Goal: Transaction & Acquisition: Obtain resource

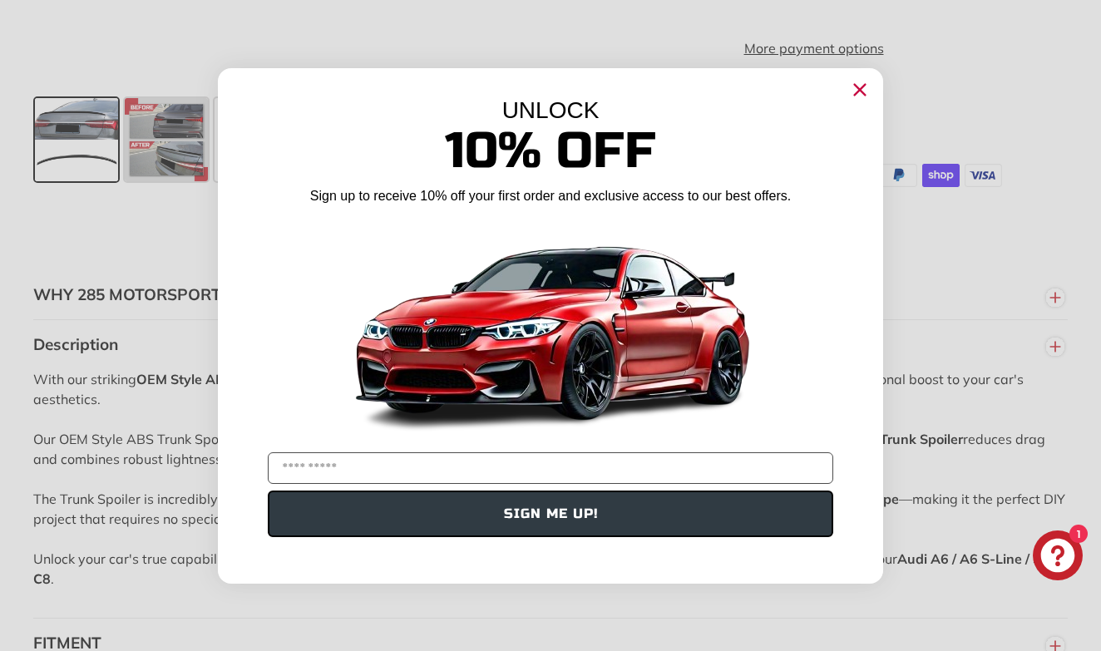
scroll to position [783, 0]
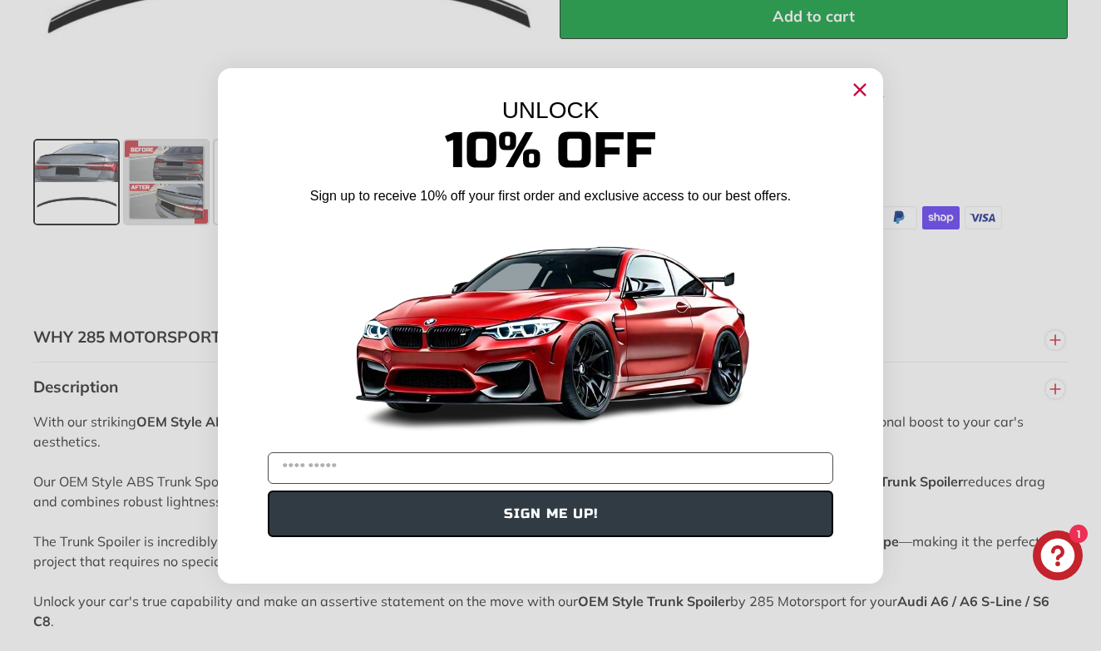
click at [862, 91] on icon "Close dialog" at bounding box center [860, 89] width 11 height 11
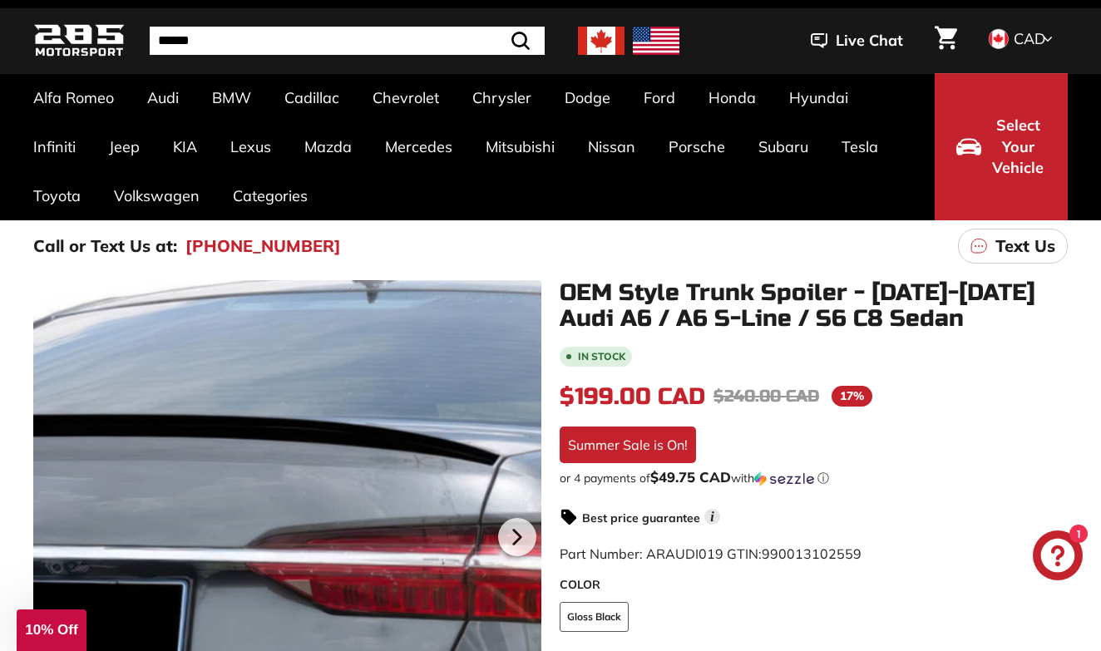
scroll to position [51, 0]
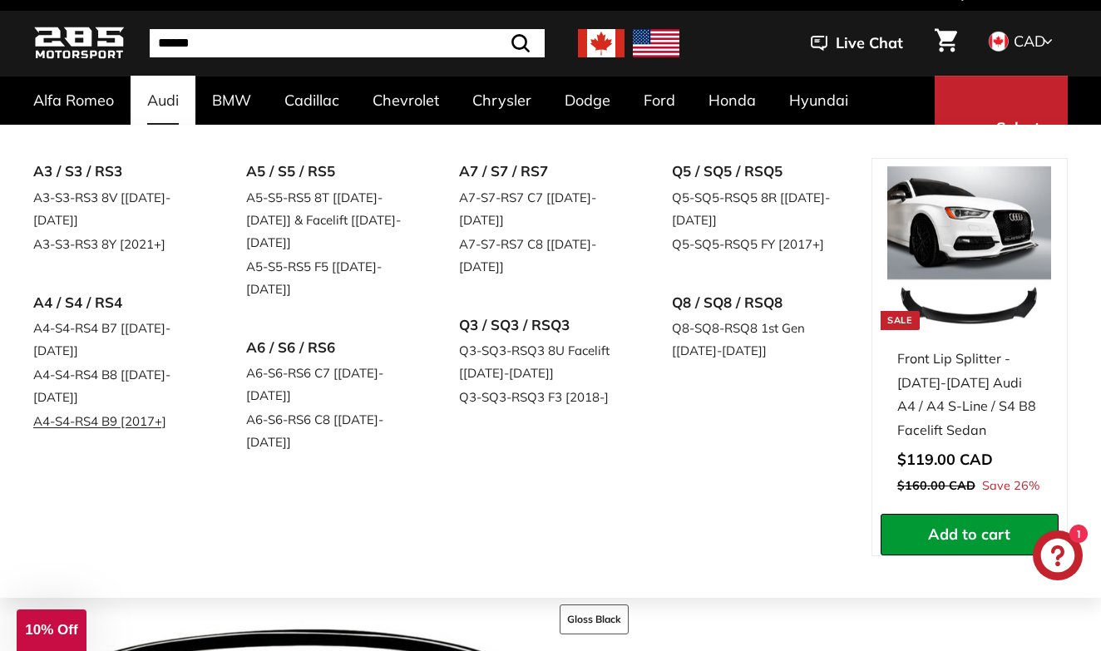
click at [77, 409] on link "A4-S4-RS4 B9 [2017+]" at bounding box center [116, 421] width 166 height 24
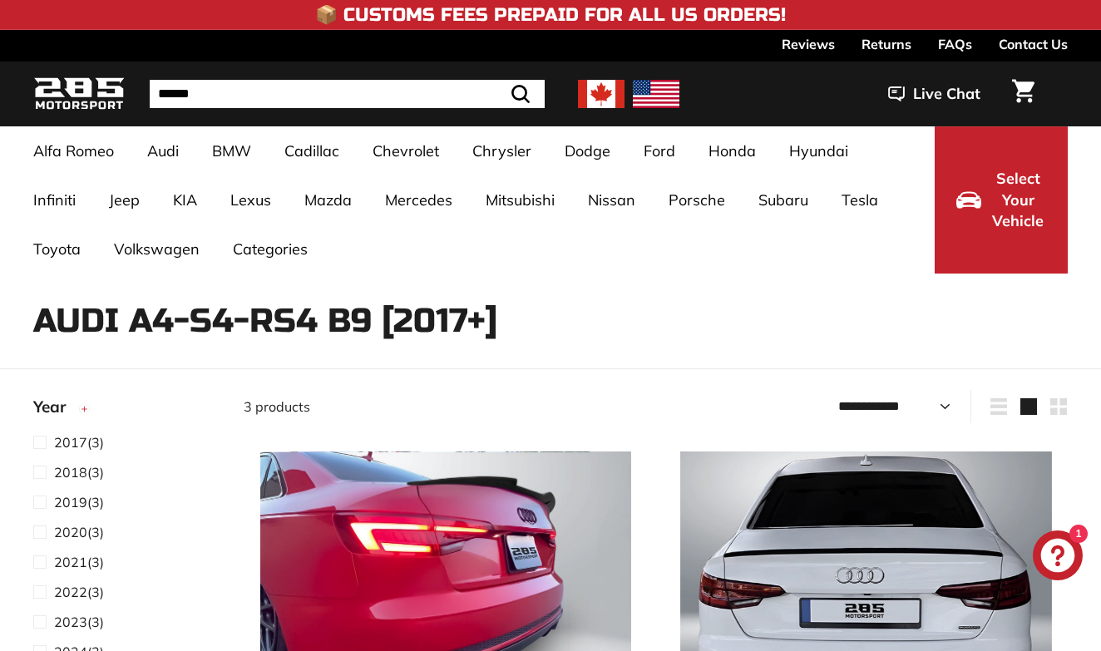
select select "**********"
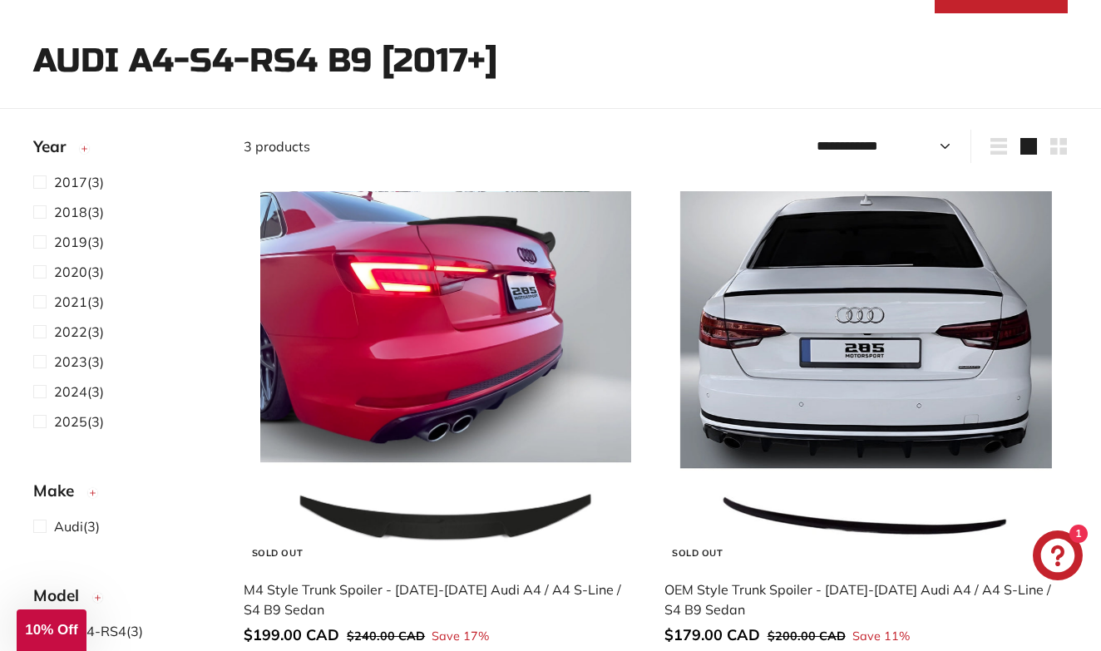
scroll to position [269, 0]
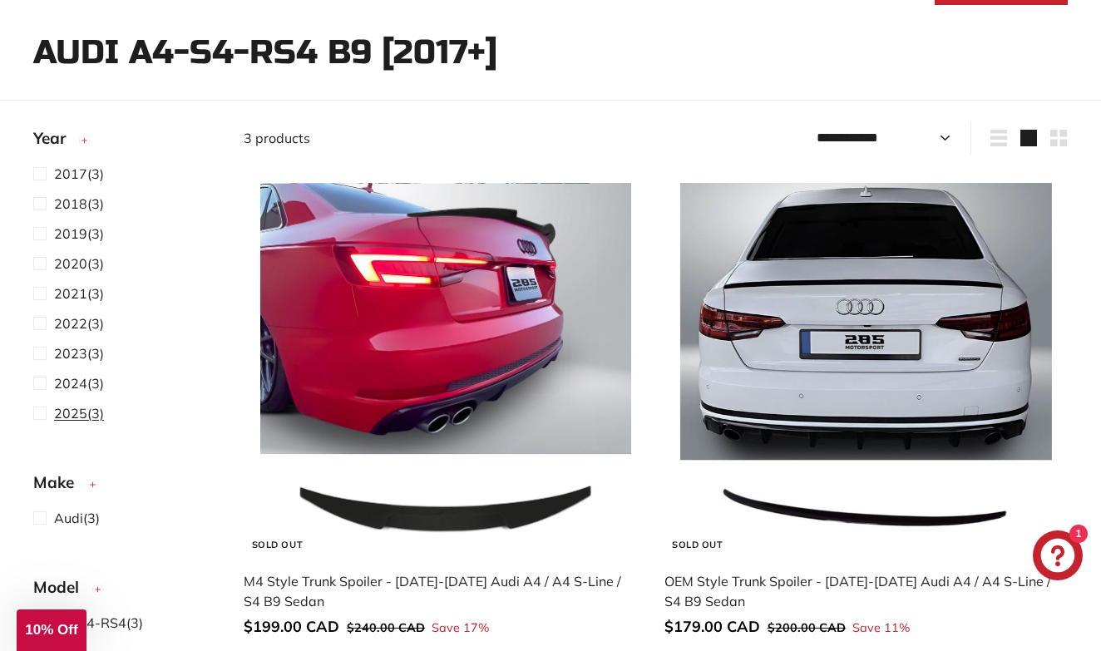
click at [87, 412] on span "2025 (3)" at bounding box center [79, 413] width 50 height 20
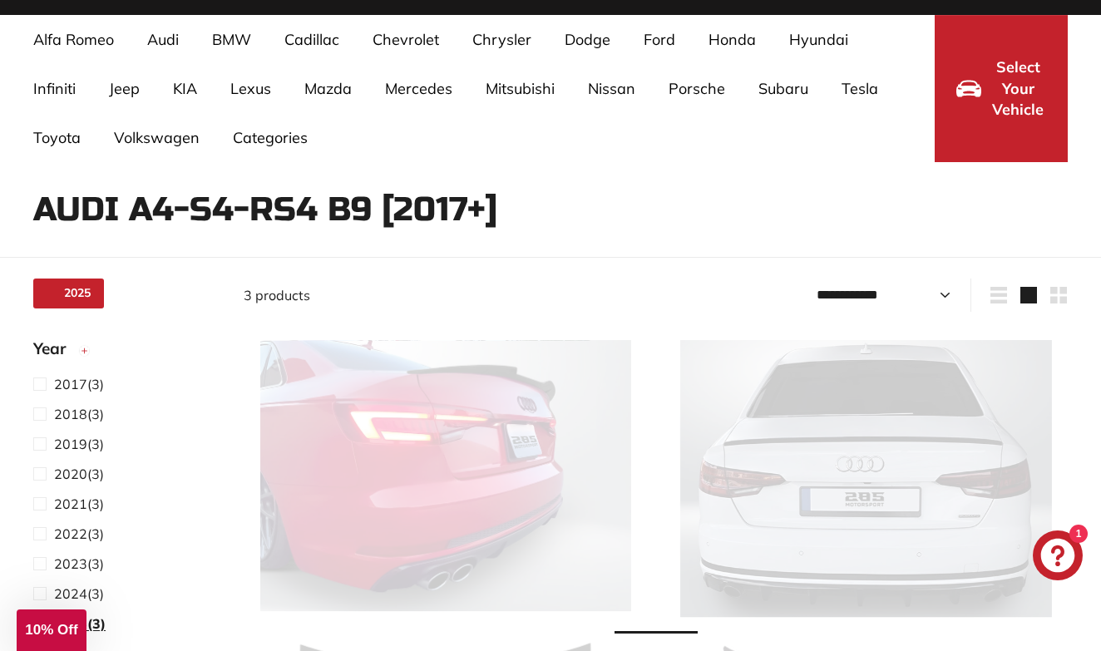
scroll to position [108, 0]
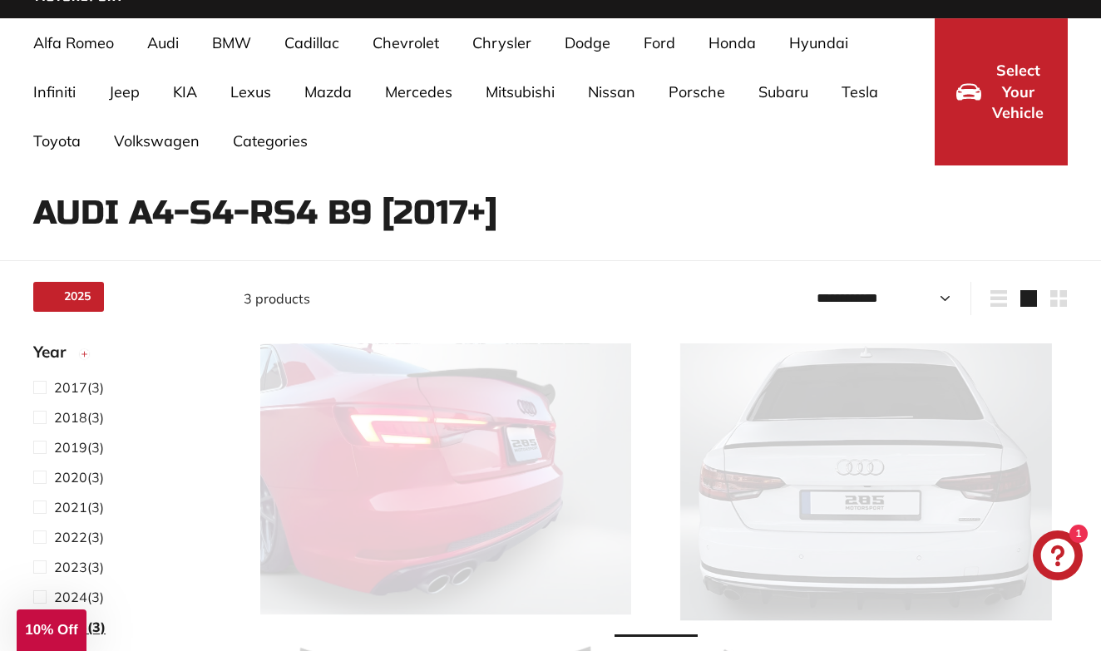
select select "**********"
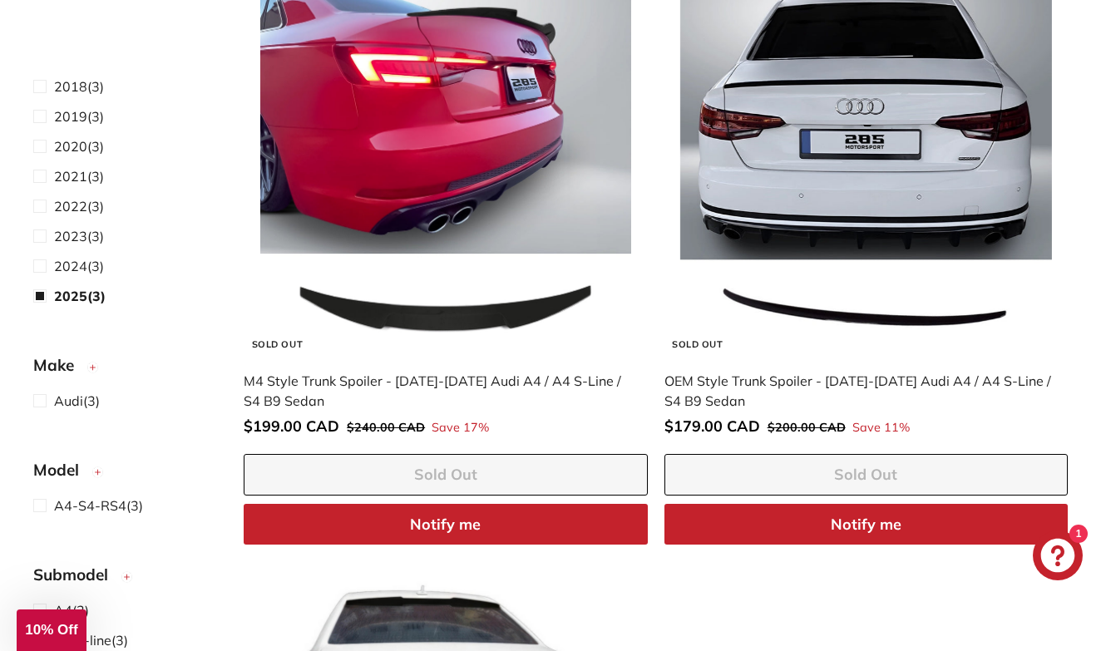
scroll to position [461, 0]
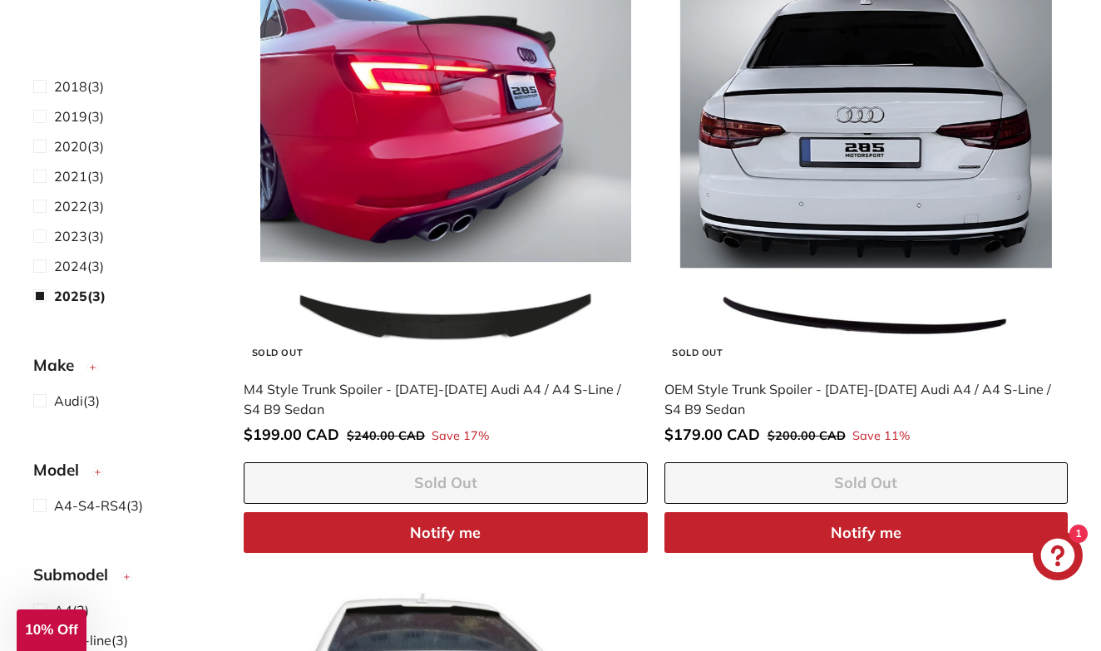
click at [849, 350] on img at bounding box center [866, 177] width 372 height 372
click at [867, 532] on button "Notify me" at bounding box center [866, 533] width 403 height 42
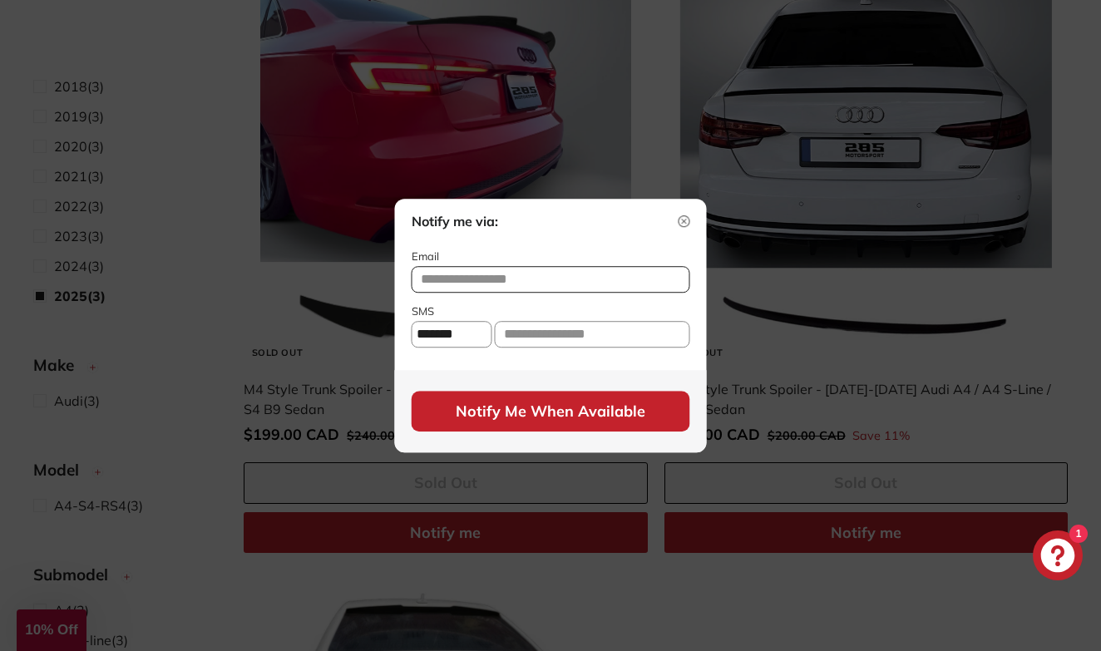
select select "**"
click at [513, 335] on input "text" at bounding box center [592, 334] width 195 height 27
click at [485, 279] on input "text" at bounding box center [551, 279] width 279 height 27
click at [481, 276] on input "text" at bounding box center [551, 279] width 279 height 27
click at [623, 340] on input "**********" at bounding box center [592, 334] width 195 height 27
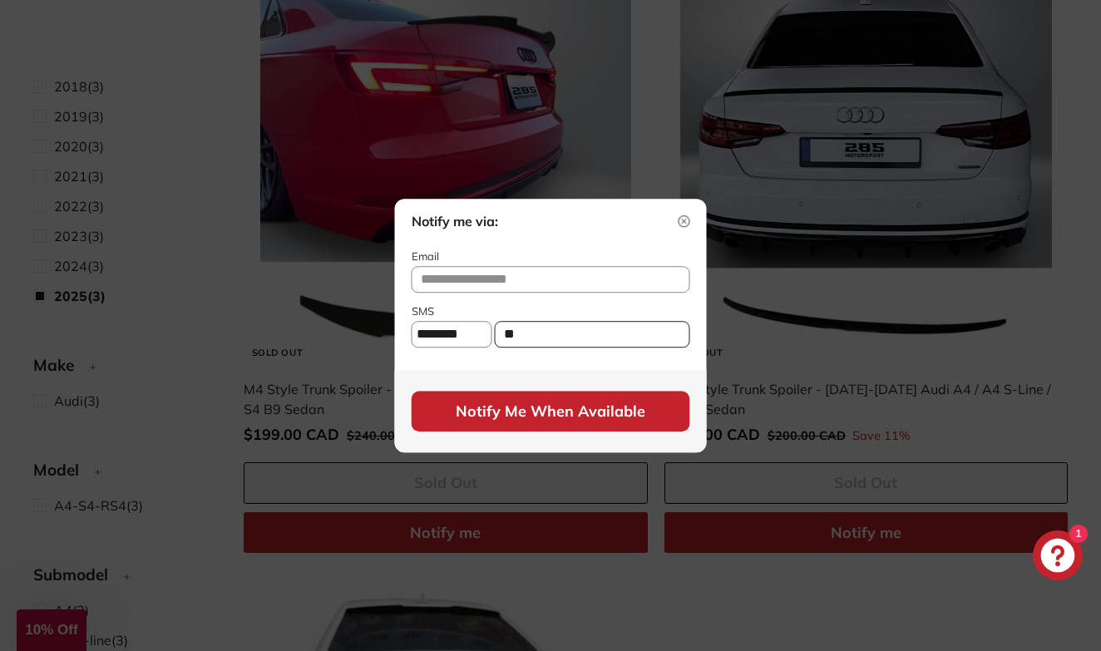
type input "*"
click at [485, 282] on input "text" at bounding box center [551, 279] width 279 height 27
click at [465, 280] on input "text" at bounding box center [551, 279] width 279 height 27
click at [477, 306] on label "SMS" at bounding box center [551, 311] width 279 height 17
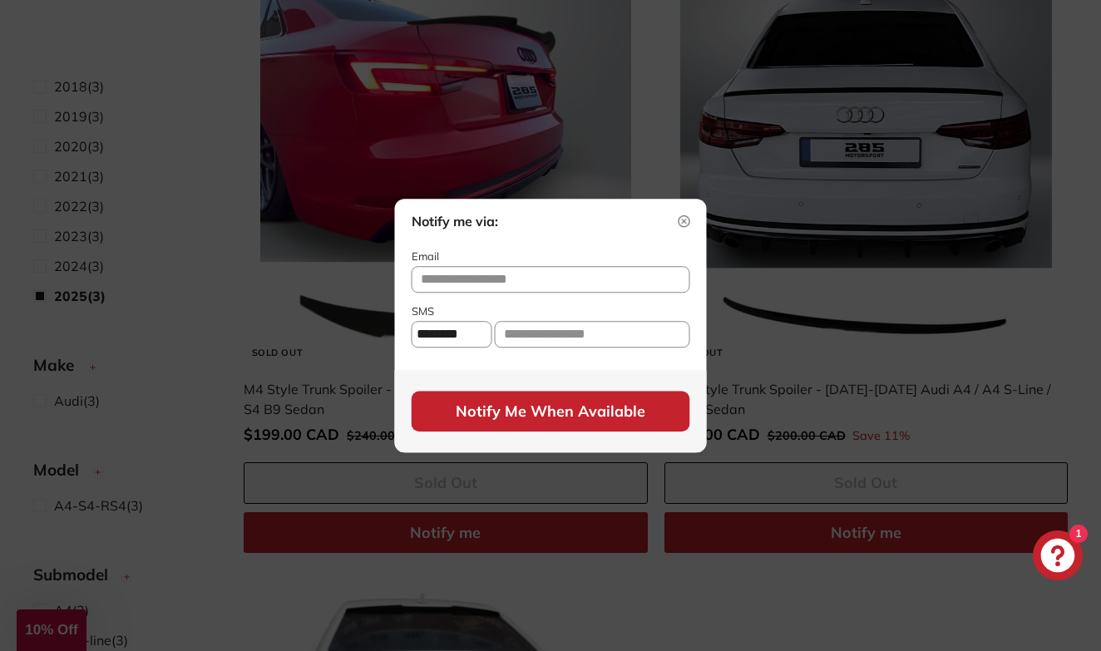
click at [545, 425] on button "Notify Me When Available" at bounding box center [551, 412] width 279 height 42
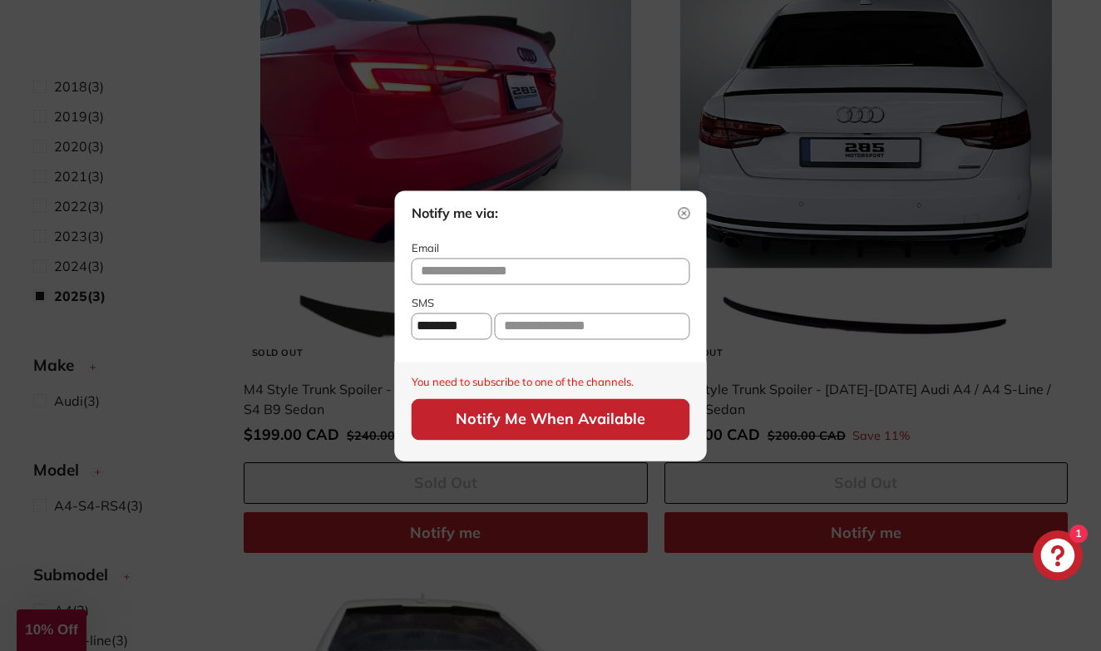
click at [684, 214] on img at bounding box center [685, 213] width 12 height 12
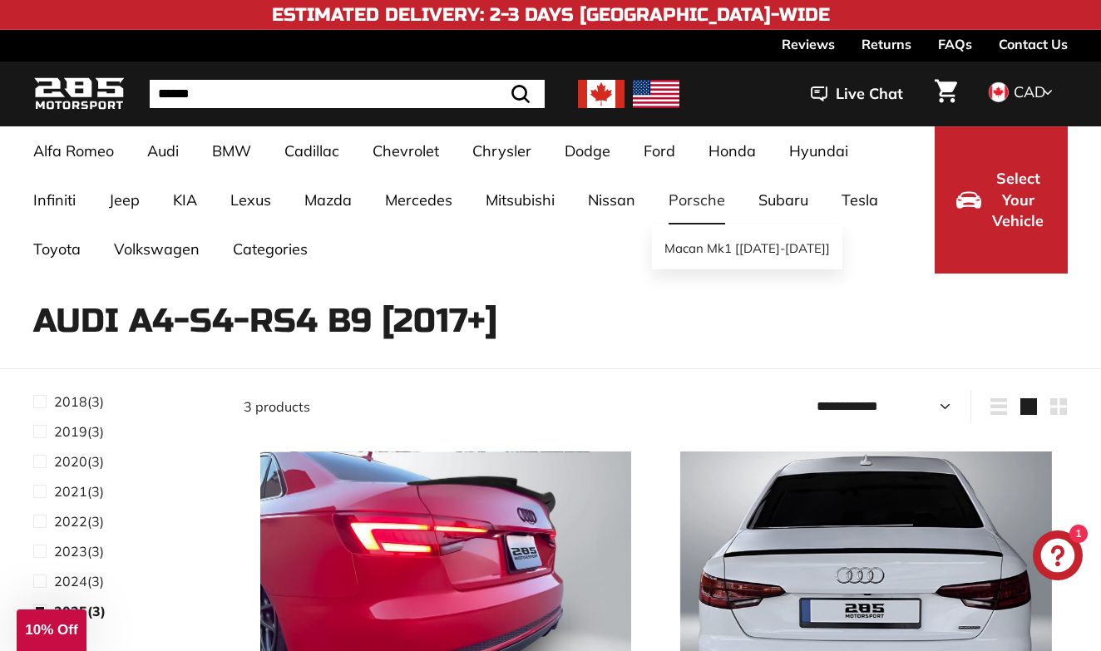
scroll to position [0, 0]
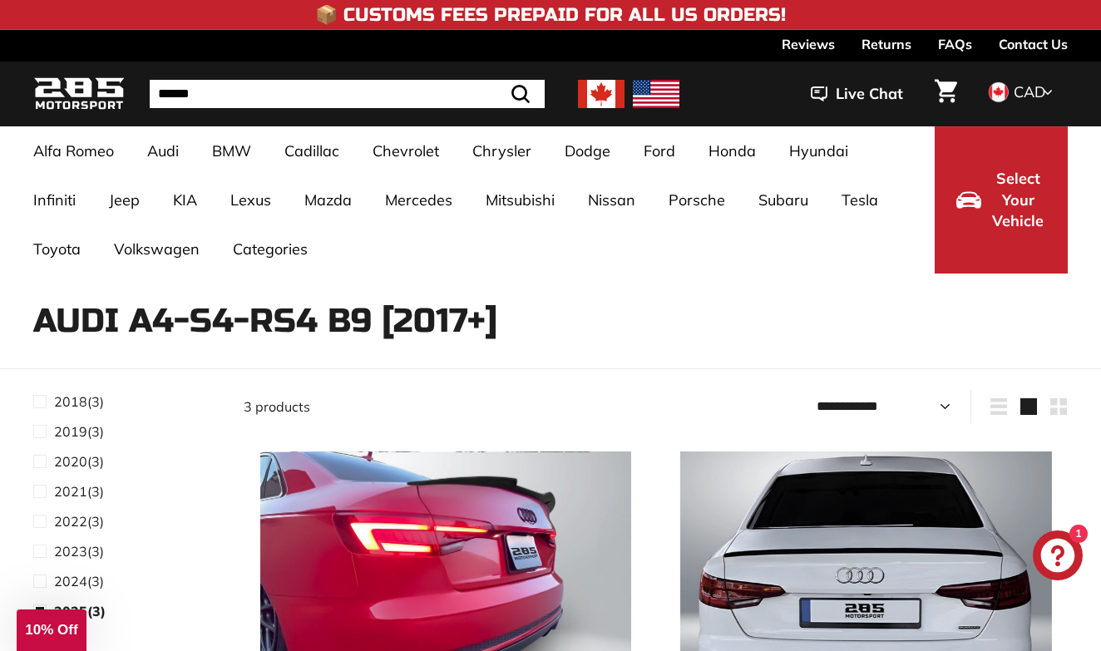
click at [599, 94] on img at bounding box center [601, 94] width 47 height 28
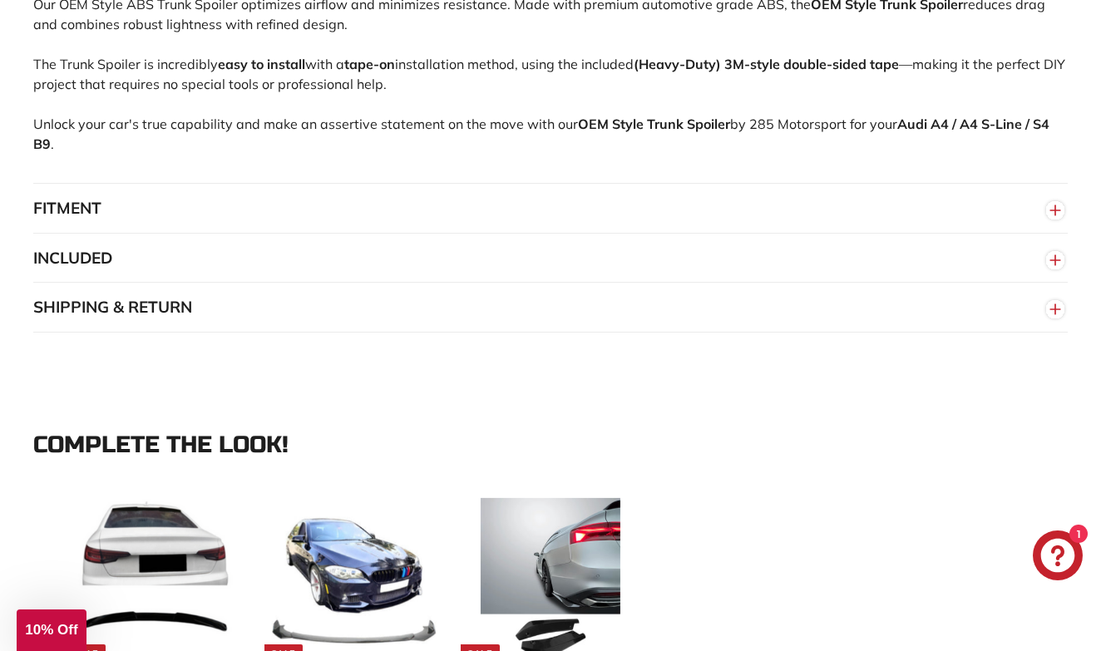
scroll to position [1199, 0]
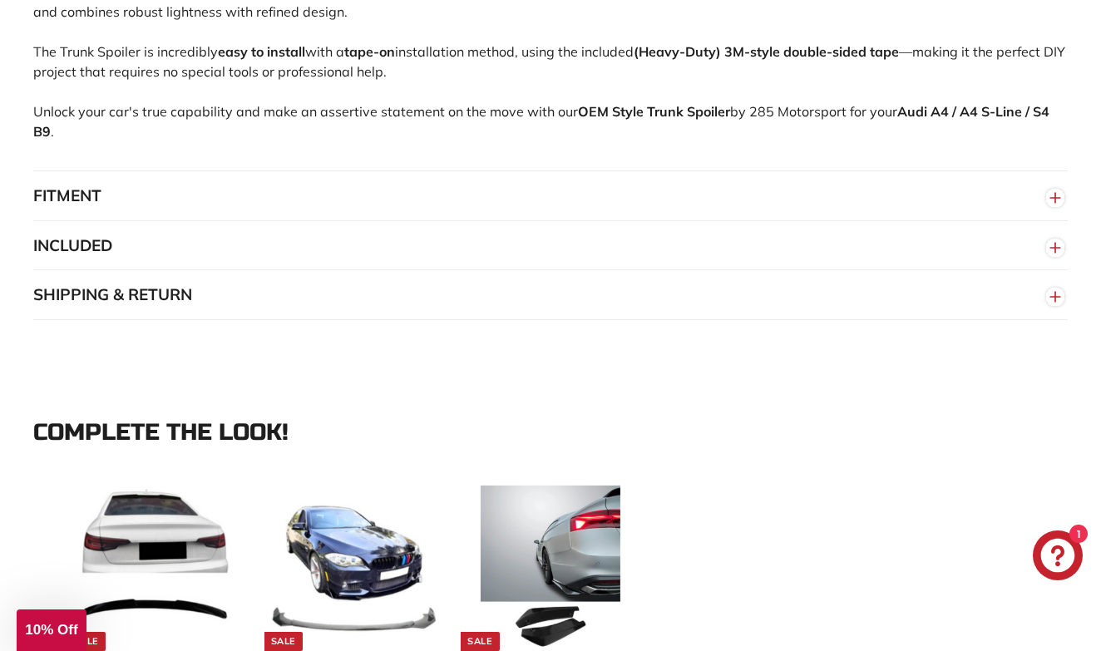
click at [1058, 198] on line "button" at bounding box center [1055, 198] width 10 height 0
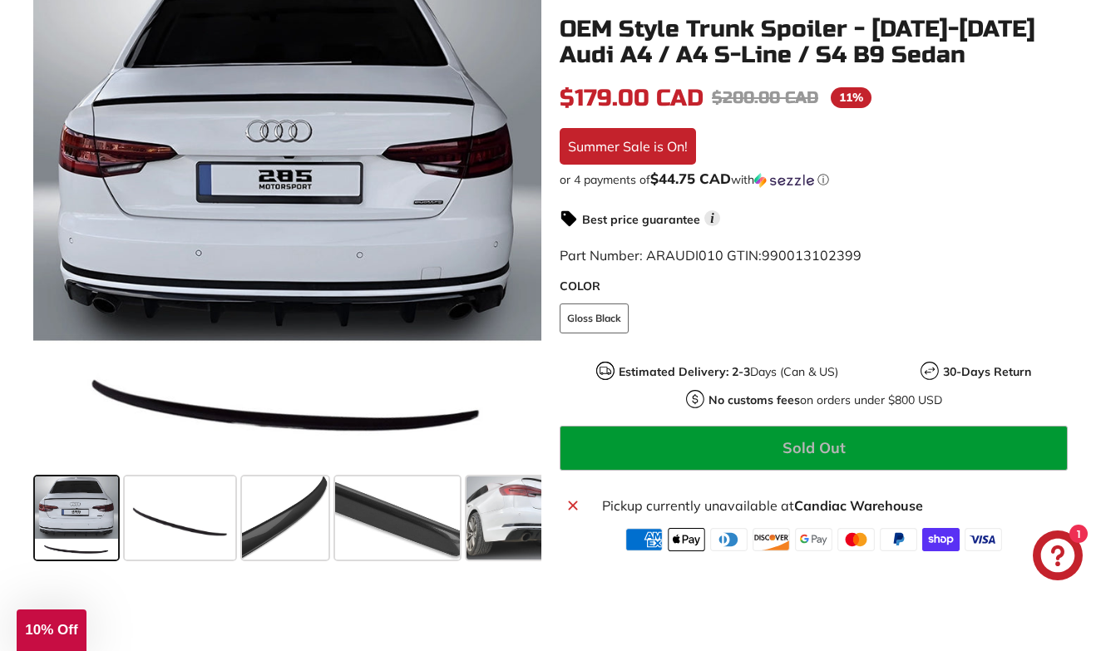
scroll to position [369, 0]
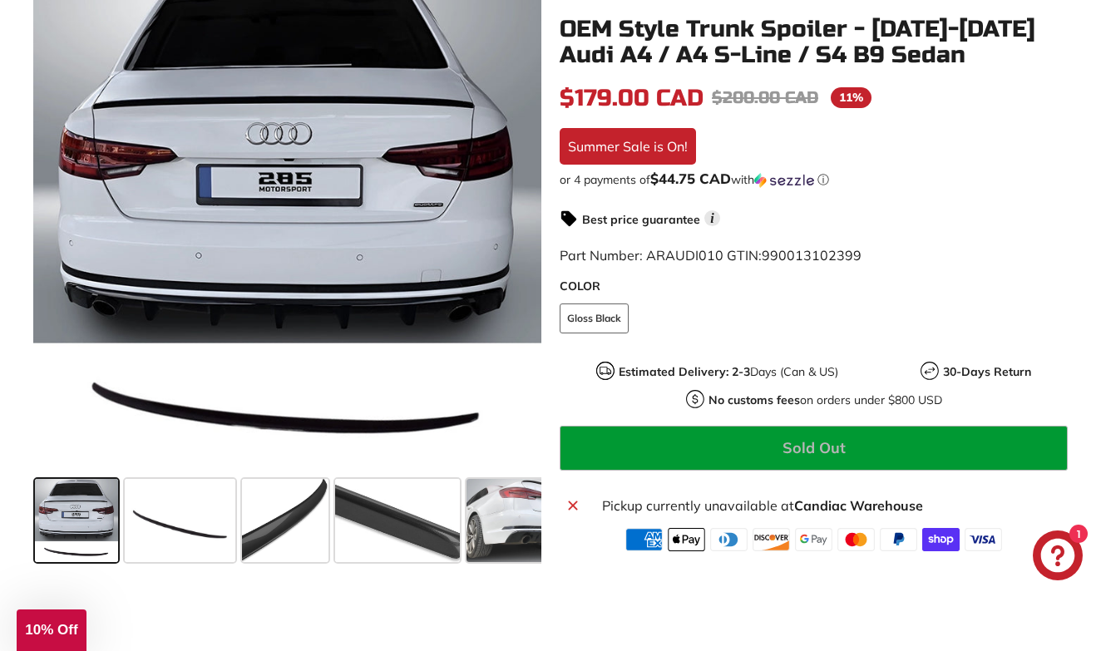
click at [1064, 550] on icon "Chat window" at bounding box center [1058, 555] width 48 height 48
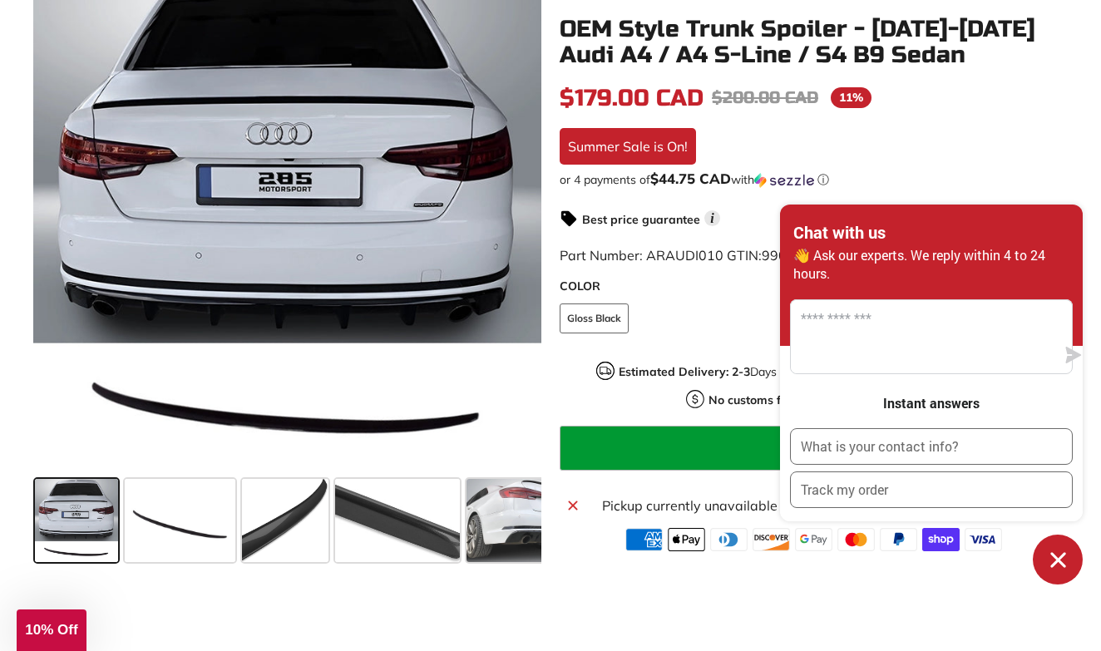
click at [913, 138] on div "In stock $179.00 CAD $179.00 CAD Regular price $200.00 CAD $200.00 CAD Sale pri…" at bounding box center [814, 316] width 508 height 471
click at [1063, 558] on icon "Chat window" at bounding box center [1058, 560] width 26 height 26
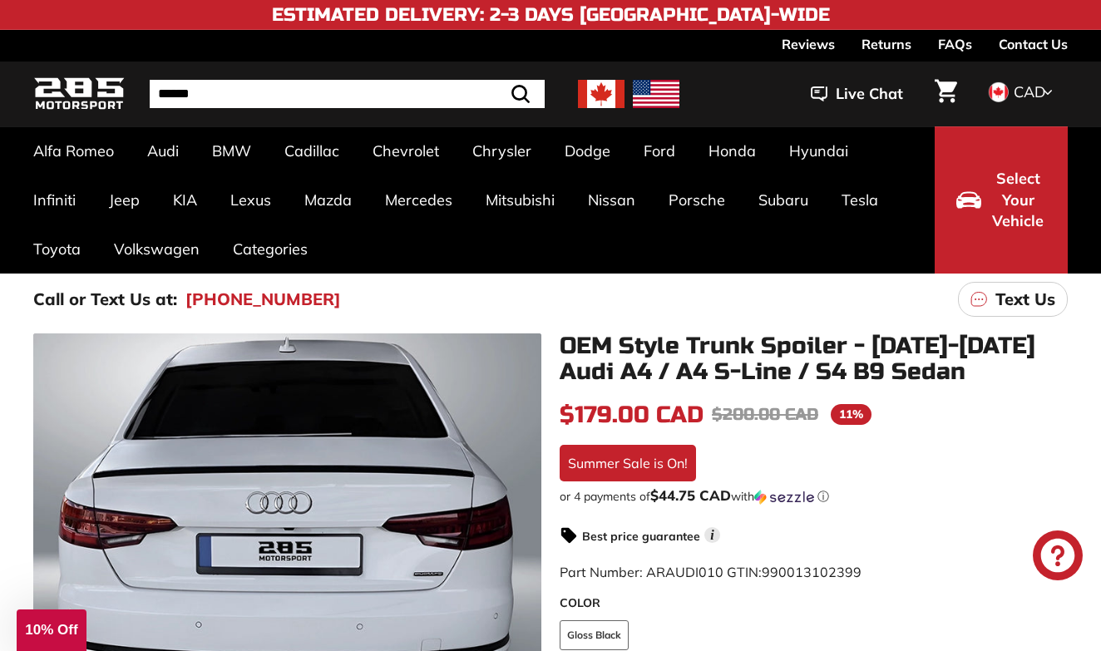
scroll to position [0, 0]
